Goal: Task Accomplishment & Management: Complete application form

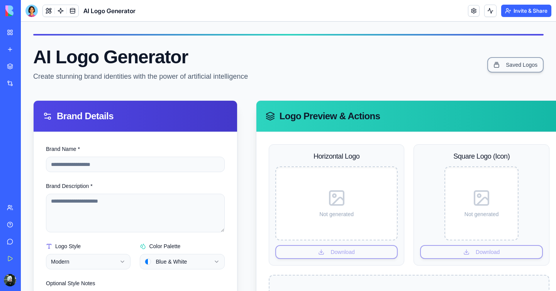
click at [29, 64] on div "Marketplace" at bounding box center [24, 67] width 10 height 8
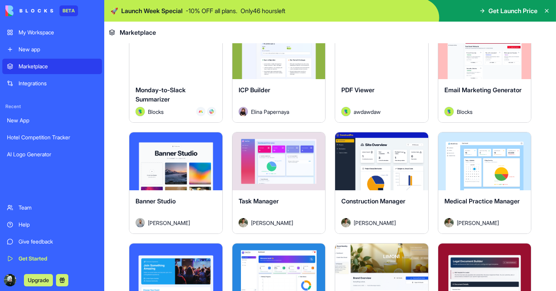
scroll to position [1202, 0]
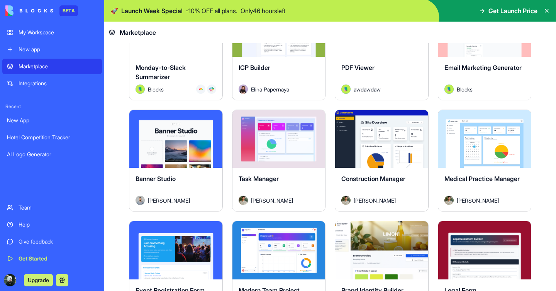
click at [514, 12] on span "Get Launch Price" at bounding box center [512, 10] width 49 height 9
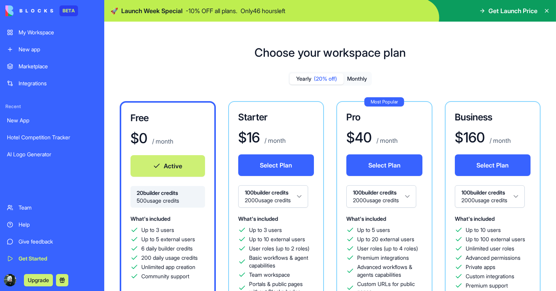
click at [546, 10] on icon at bounding box center [546, 10] width 3 height 3
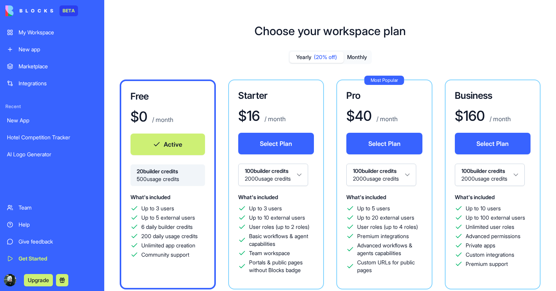
click at [34, 36] on link "My Workspace" at bounding box center [52, 32] width 100 height 15
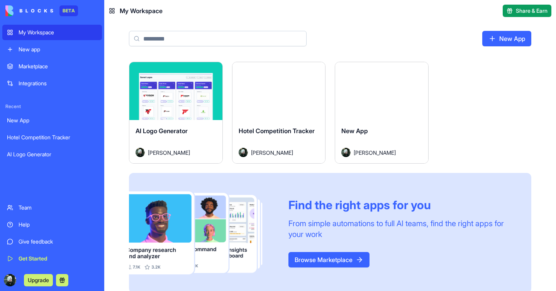
click at [69, 10] on div "BETA" at bounding box center [68, 10] width 19 height 11
click at [35, 280] on button "Upgrade" at bounding box center [38, 280] width 29 height 12
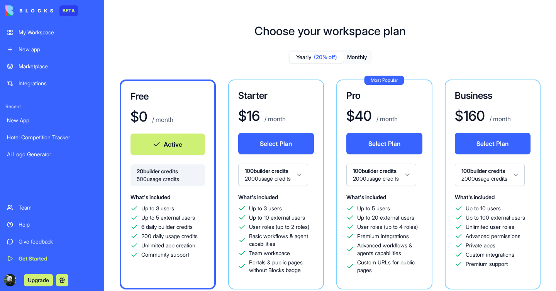
click at [17, 49] on link "New app" at bounding box center [52, 49] width 100 height 15
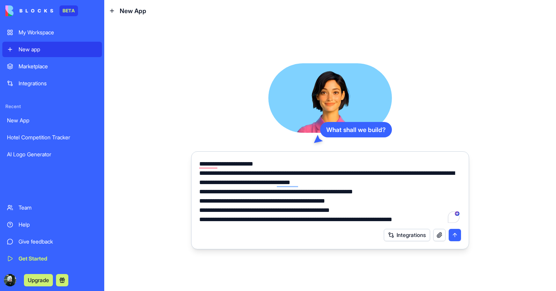
type textarea "**********"
click at [449, 236] on button "submit" at bounding box center [454, 235] width 12 height 12
click at [460, 236] on button "submit" at bounding box center [454, 235] width 12 height 12
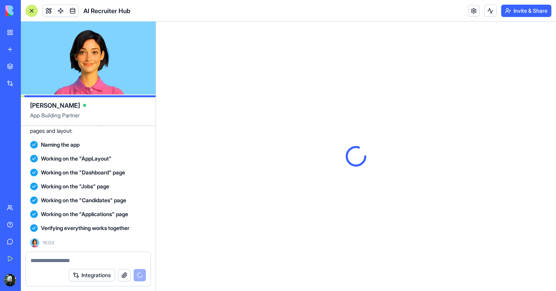
scroll to position [397, 0]
